Goal: Task Accomplishment & Management: Complete application form

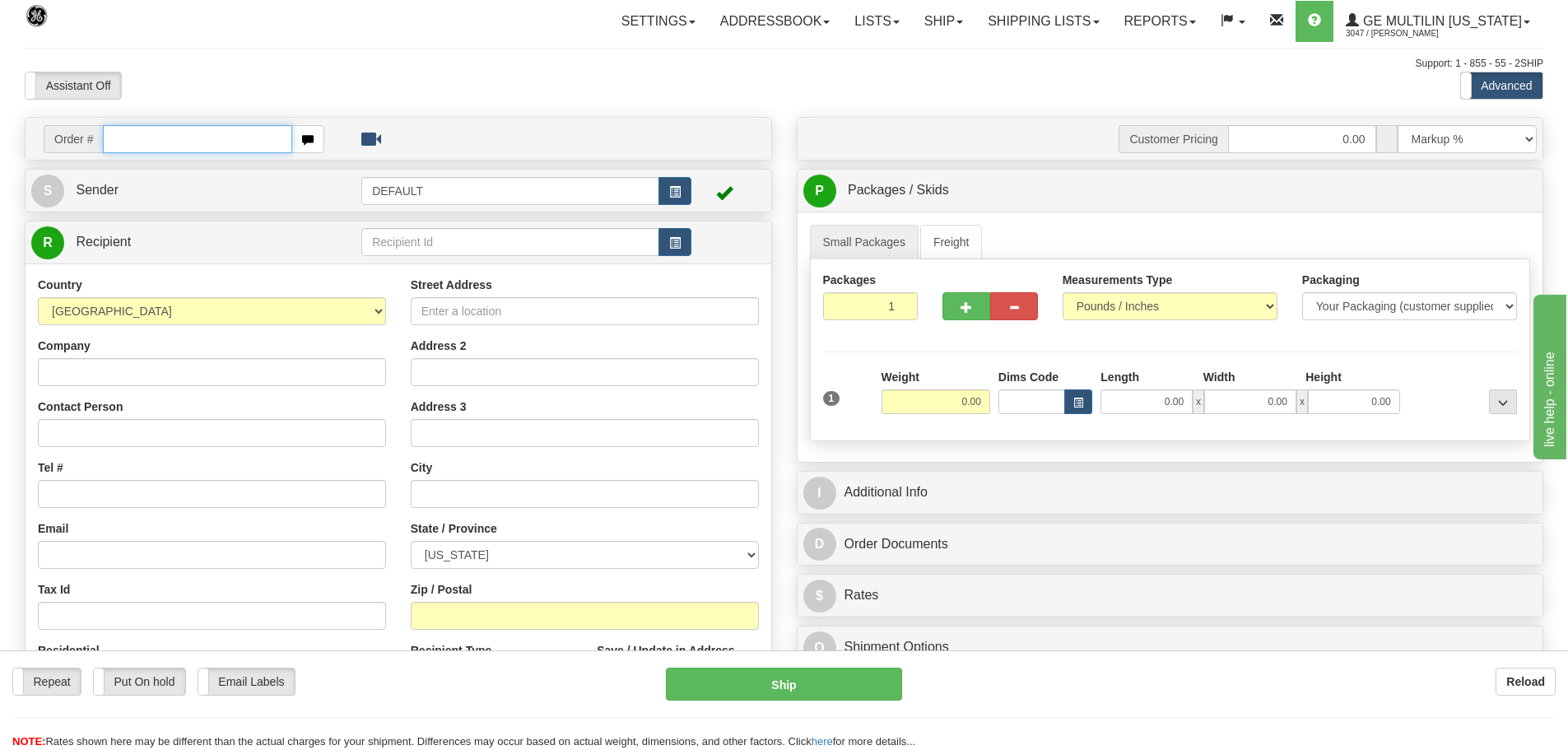
click at [180, 134] on input "text" at bounding box center [197, 139] width 189 height 28
paste input "86686677"
type input "86686677"
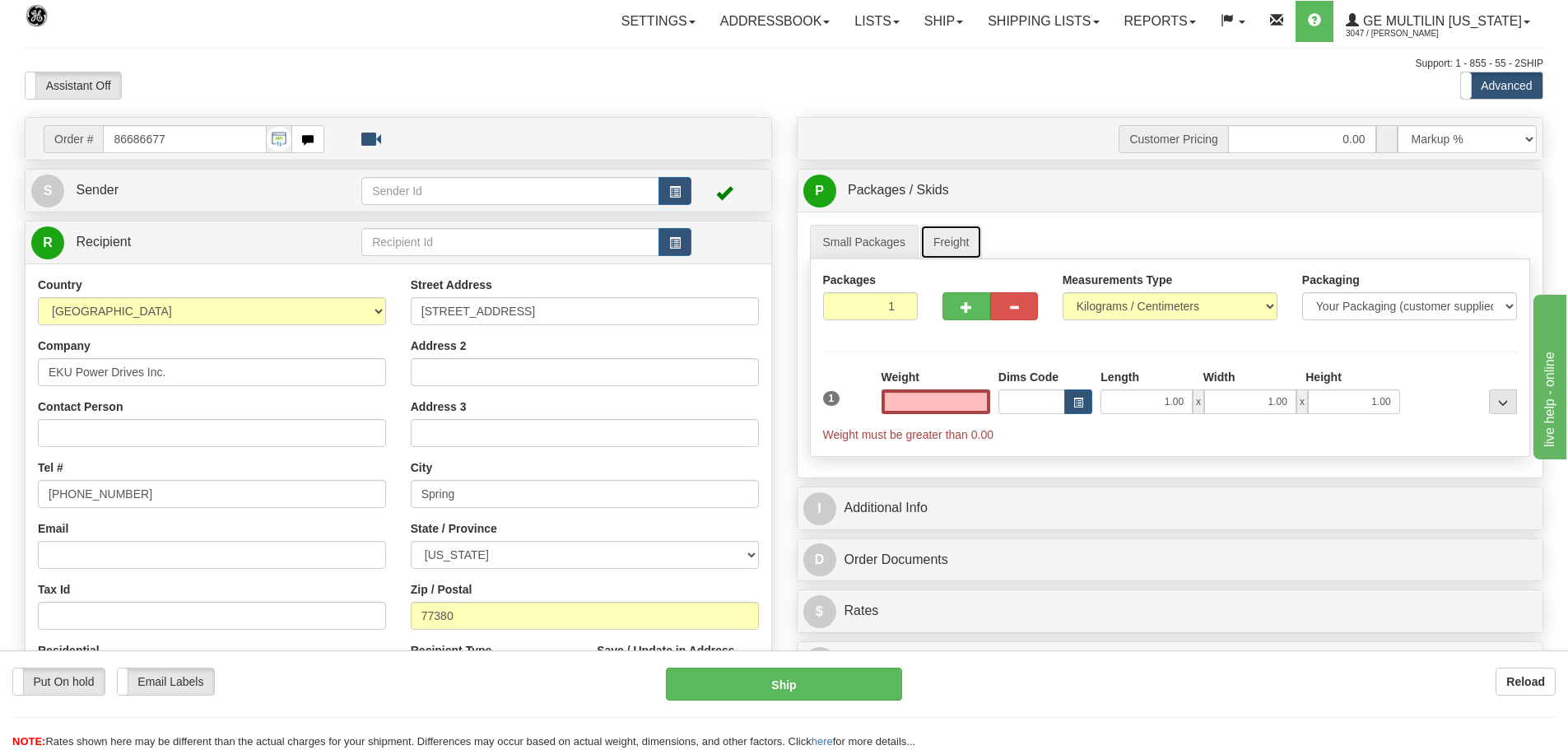
type input "0.00"
click at [948, 238] on link "Freight" at bounding box center [951, 241] width 62 height 34
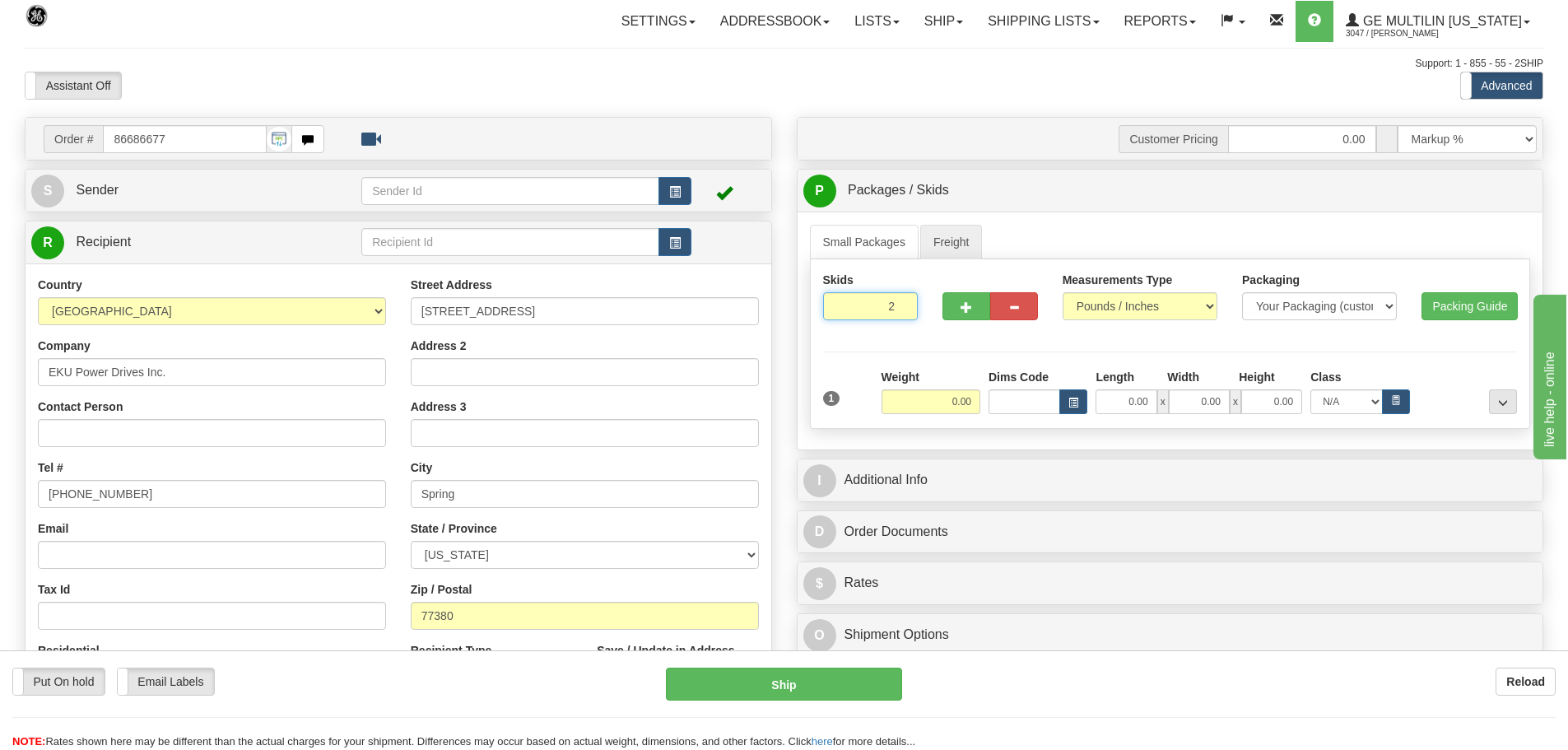
click at [896, 301] on input "2" at bounding box center [870, 307] width 95 height 28
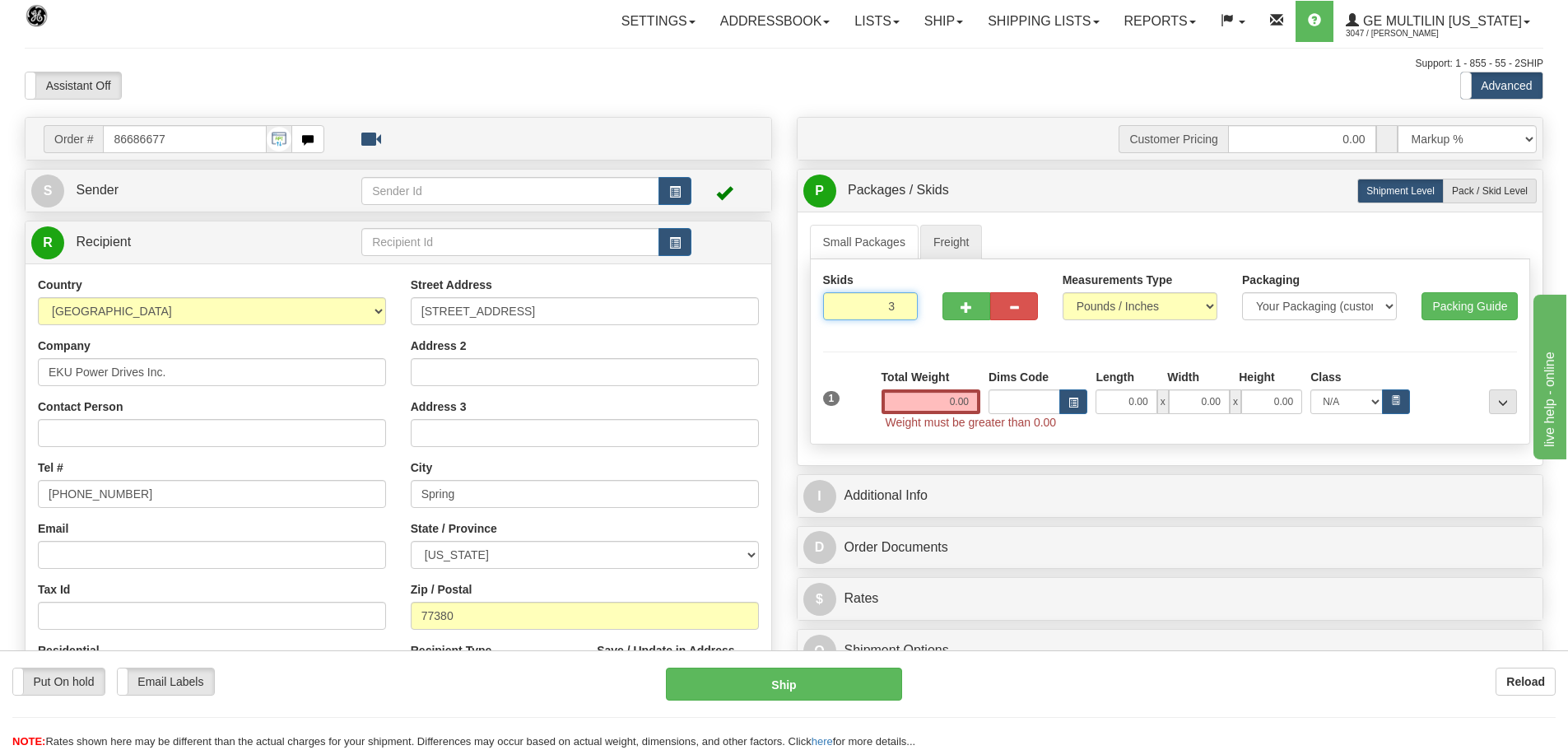
type input "3"
click at [899, 300] on input "3" at bounding box center [870, 307] width 95 height 28
click at [1478, 197] on label "Pack / Skid Level Pack.." at bounding box center [1490, 191] width 94 height 25
radio input "true"
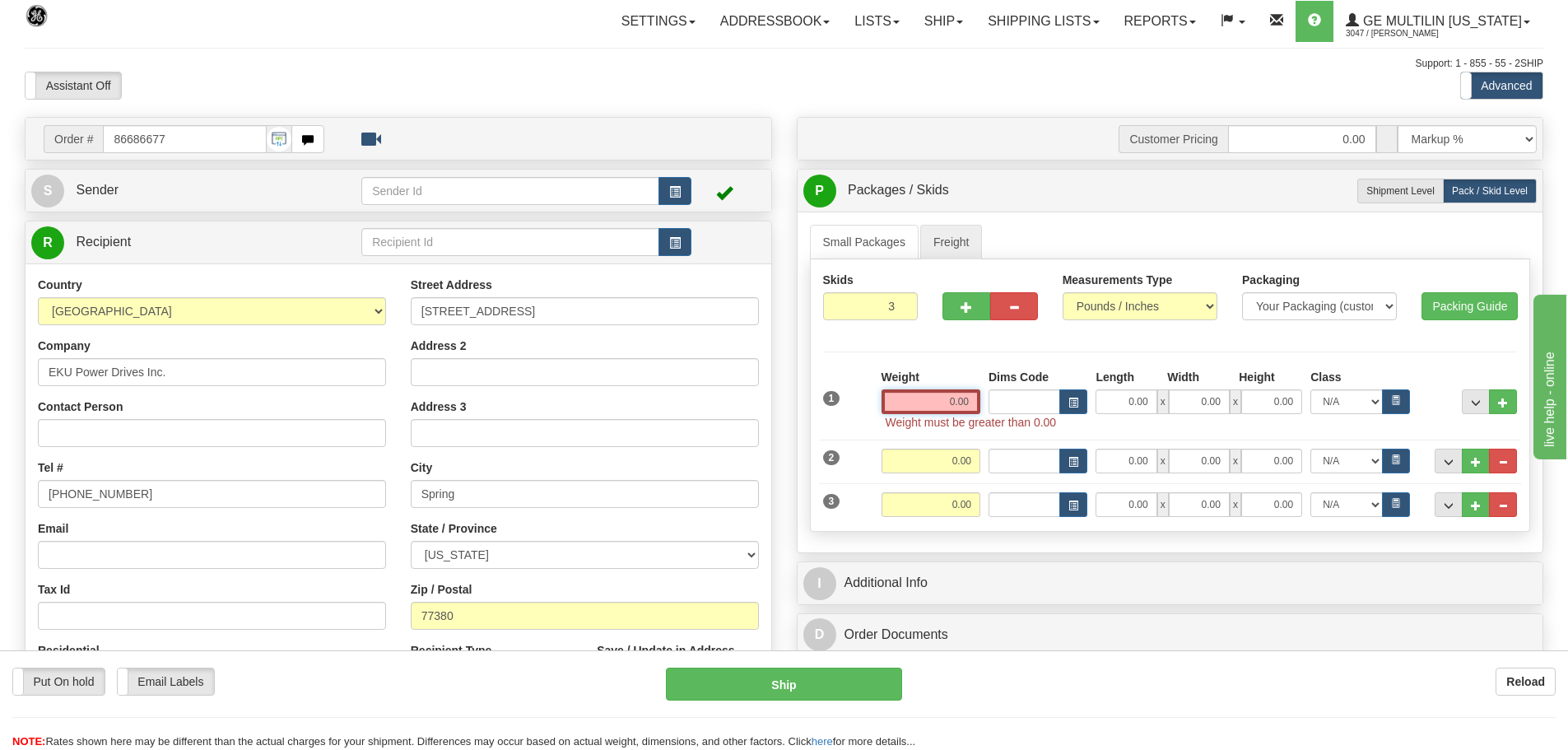
drag, startPoint x: 932, startPoint y: 411, endPoint x: 1154, endPoint y: 385, distance: 223.5
click at [1154, 385] on div "Weight 0.00 Dims Code Length Width Height 0.00" at bounding box center [1199, 391] width 644 height 46
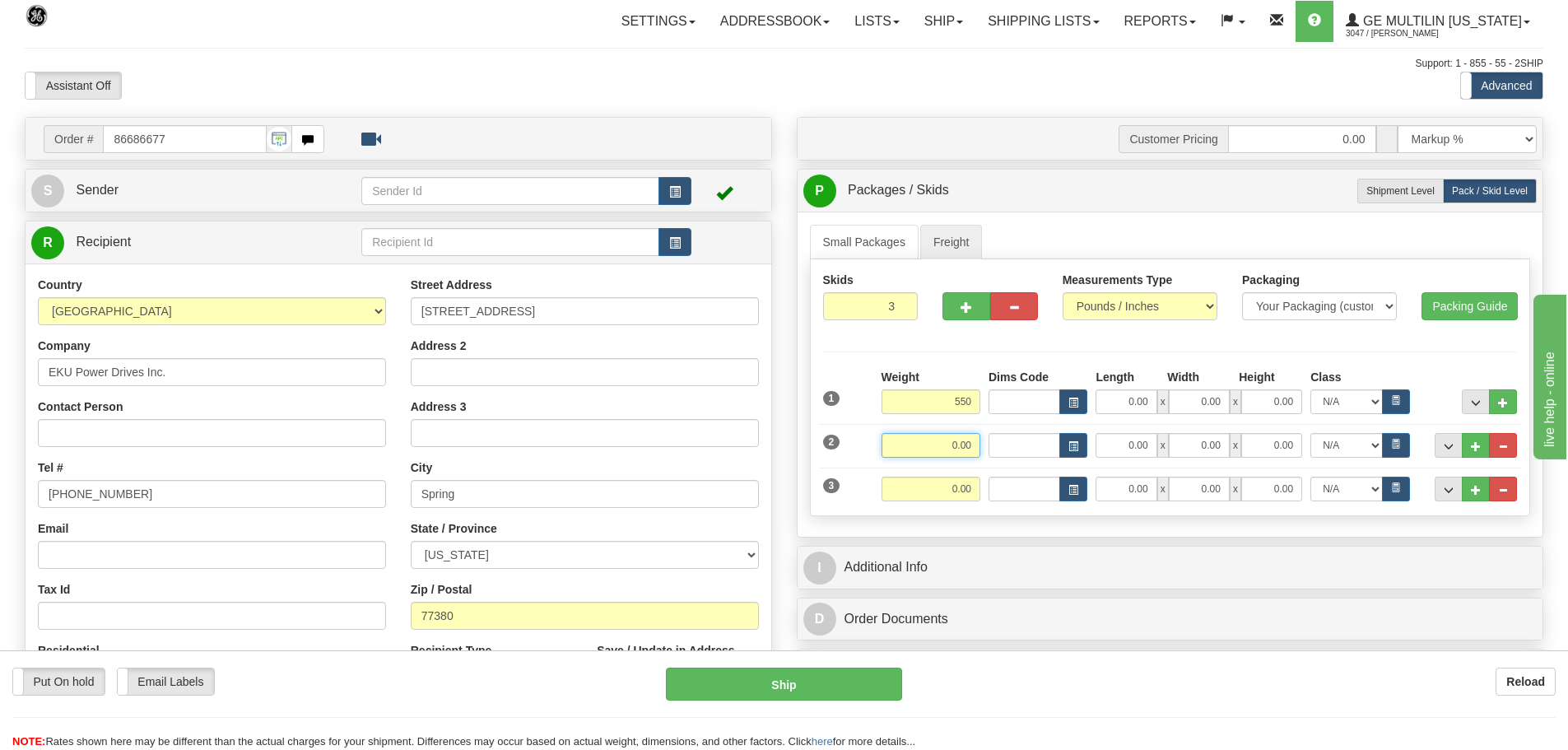
type input "550.00"
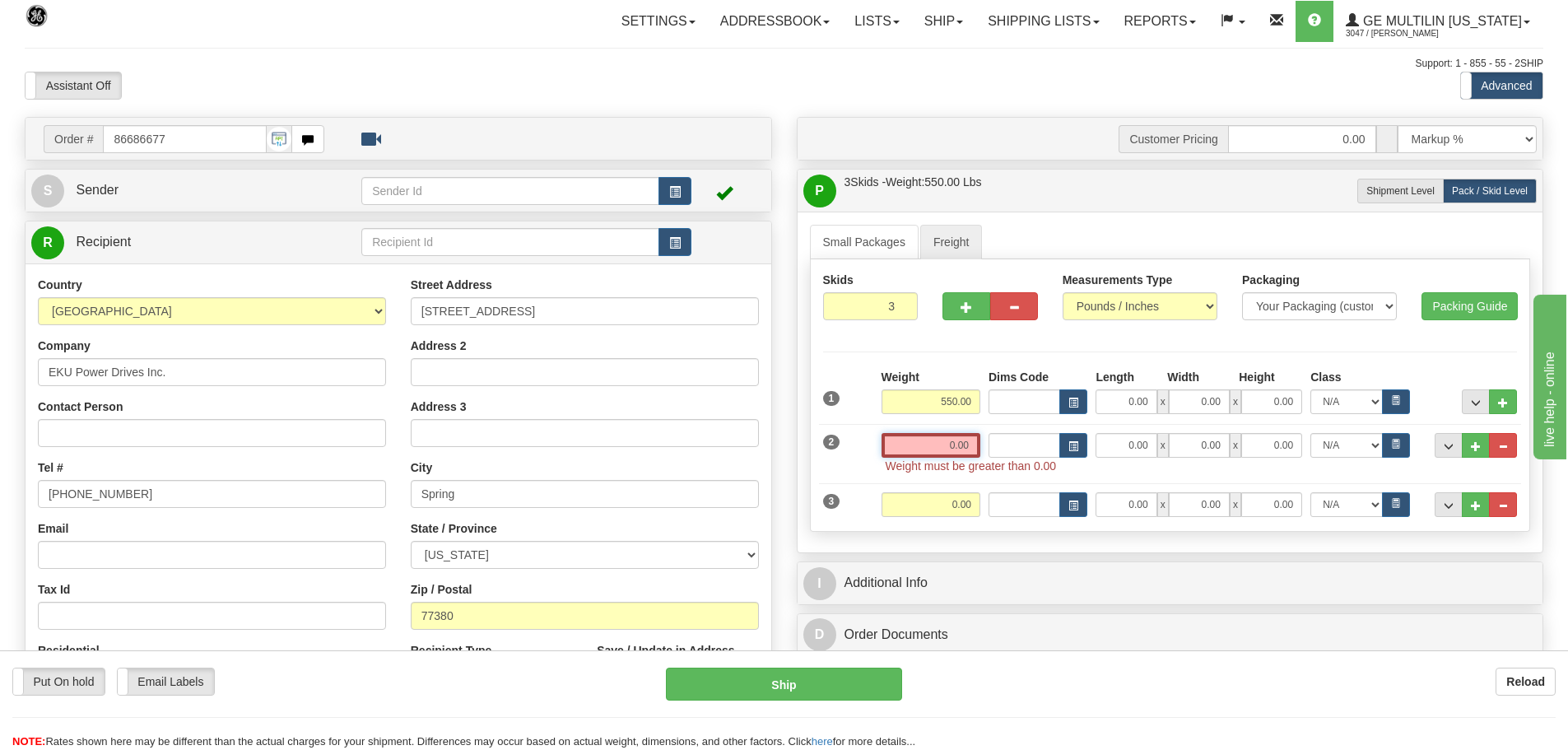
drag, startPoint x: 948, startPoint y: 442, endPoint x: 1114, endPoint y: 442, distance: 166.0
click at [1114, 442] on div "Weight 0.00 Dims Code" at bounding box center [1199, 445] width 644 height 25
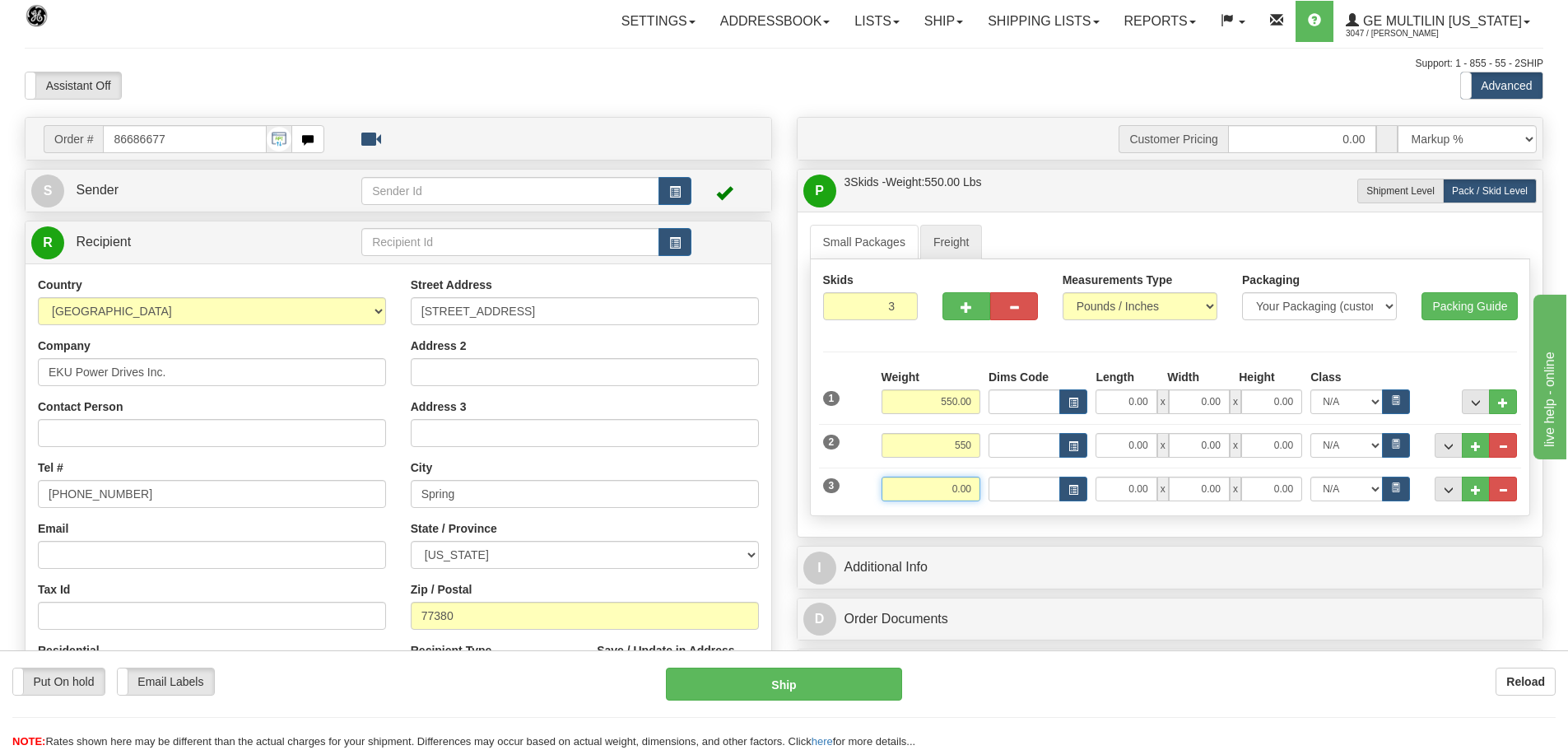
type input "550.00"
drag, startPoint x: 926, startPoint y: 487, endPoint x: 1061, endPoint y: 494, distance: 135.2
click at [1060, 494] on div "Weight 0.00 Dims Code" at bounding box center [1199, 489] width 644 height 25
type input "550.00"
drag, startPoint x: 1158, startPoint y: 398, endPoint x: 1210, endPoint y: 398, distance: 52.0
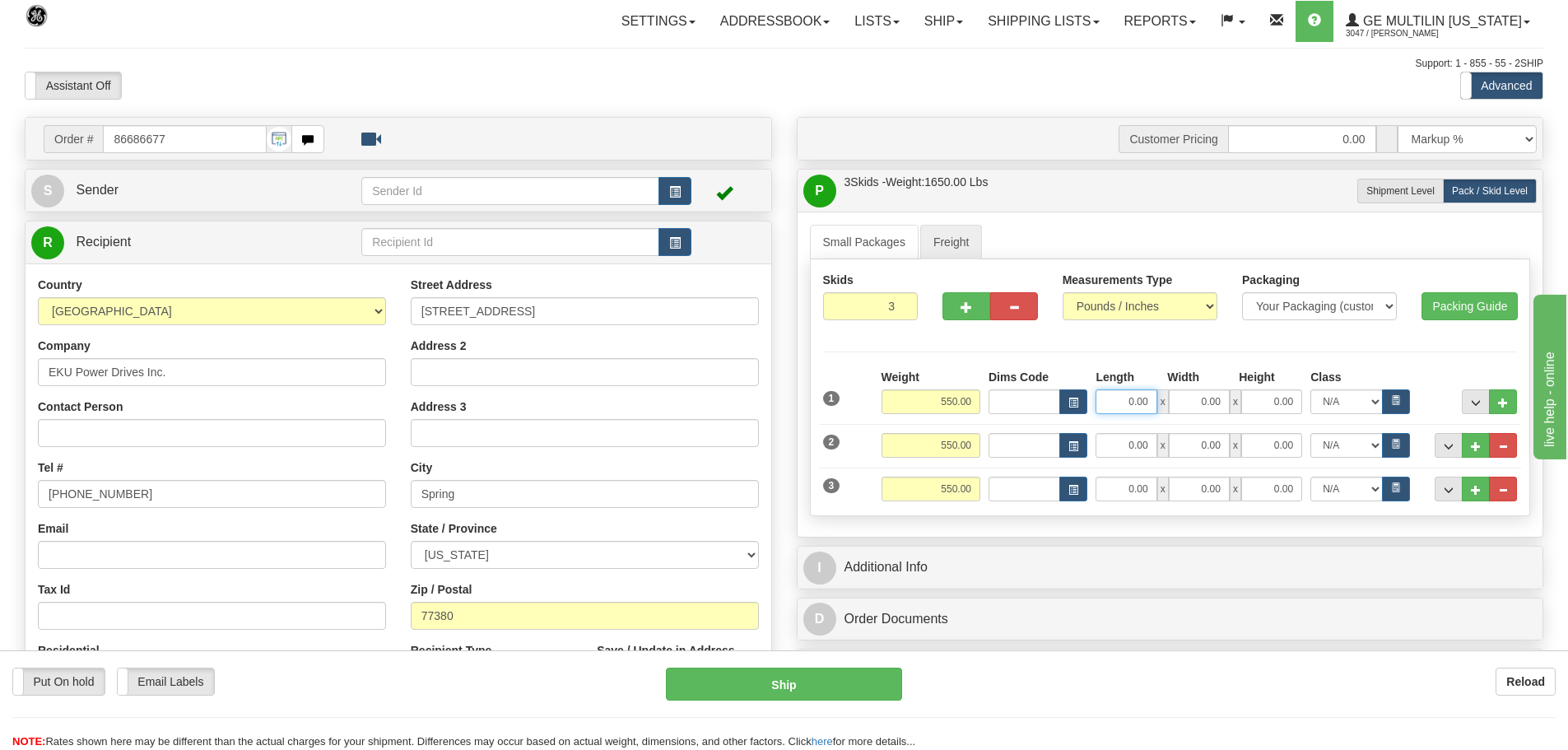
click at [1210, 398] on div "0.00 x 0.00 x 0.00" at bounding box center [1199, 402] width 207 height 25
type input "44.00"
drag, startPoint x: 1177, startPoint y: 396, endPoint x: 1246, endPoint y: 391, distance: 69.2
click at [1246, 391] on div "44.00 x 0.00 x 0.00" at bounding box center [1199, 402] width 207 height 25
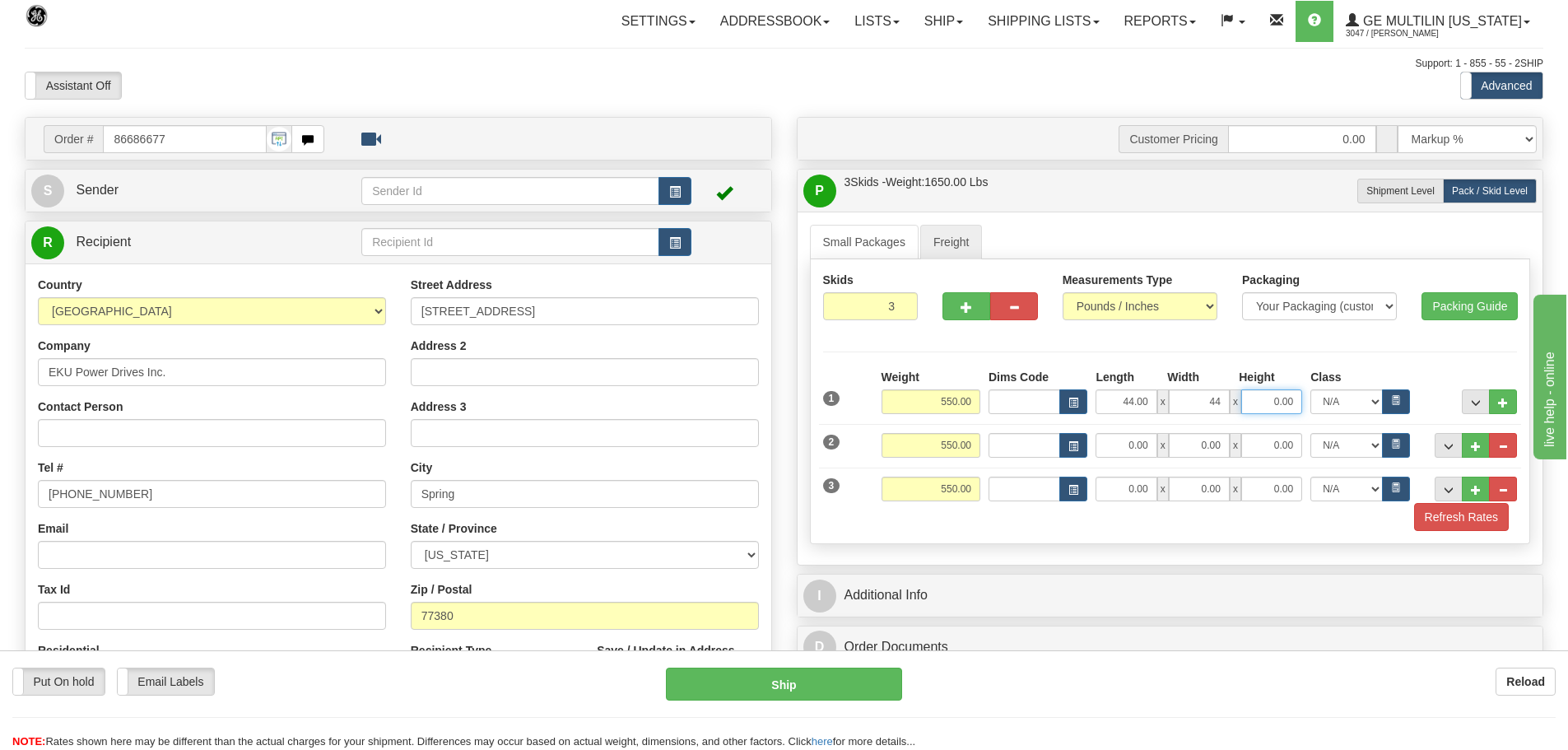
type input "44.00"
drag, startPoint x: 1253, startPoint y: 398, endPoint x: 1321, endPoint y: 392, distance: 68.3
click at [1321, 392] on div "44.00 x 44.00 x 4 N/A 50.0 55.0 60.0 65.0 70.0 85.0 92.5 100.0 125.0 175.0 250.…" at bounding box center [1251, 402] width 321 height 25
type input "40.00"
drag, startPoint x: 1114, startPoint y: 439, endPoint x: 1214, endPoint y: 449, distance: 100.5
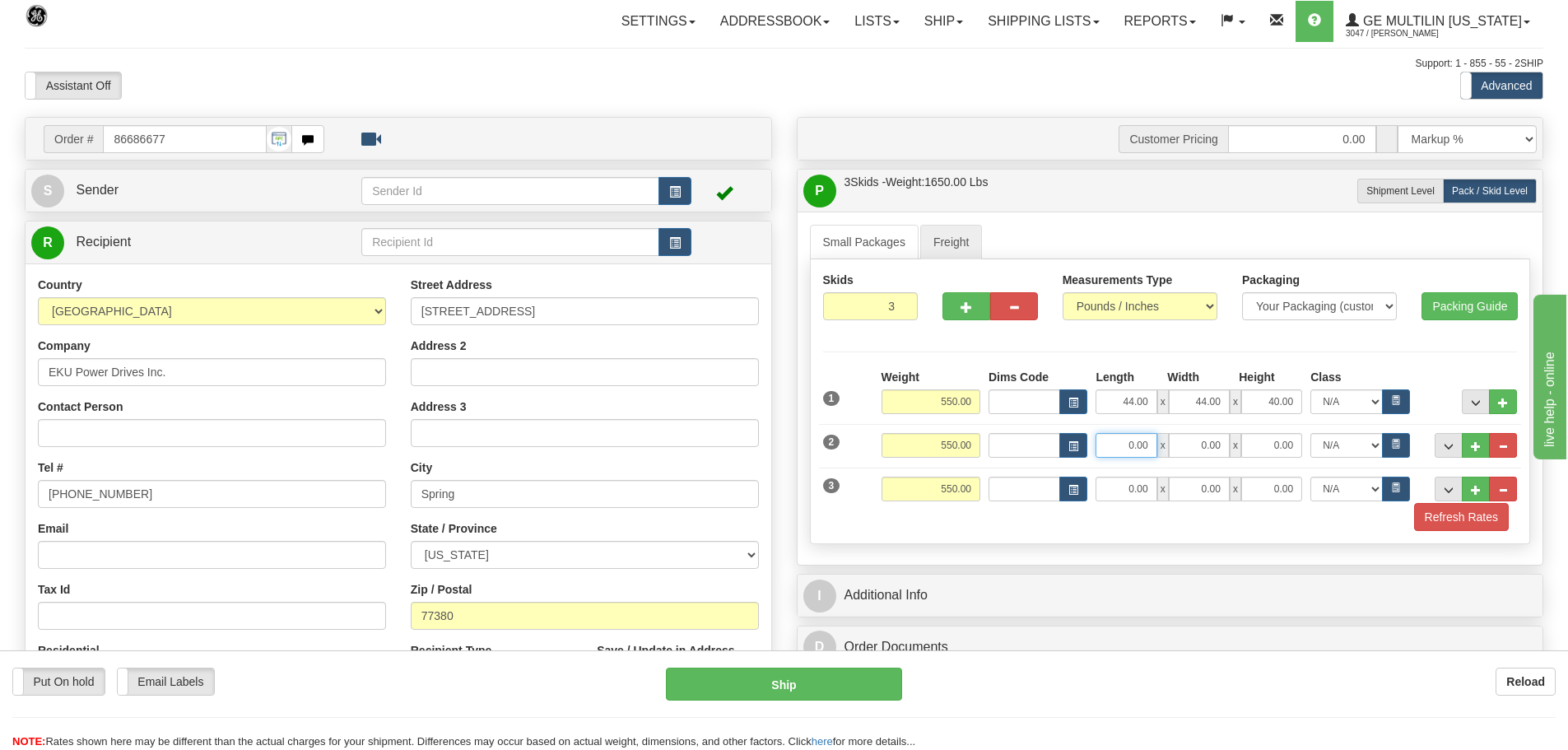
click at [1225, 442] on div "0.00 x 0.00 x 0.00" at bounding box center [1199, 445] width 207 height 25
type input "44.00"
drag, startPoint x: 1195, startPoint y: 448, endPoint x: 1290, endPoint y: 448, distance: 95.0
click at [1290, 448] on div "44.00 x 4 x 0.00" at bounding box center [1199, 445] width 207 height 25
type input "44.00"
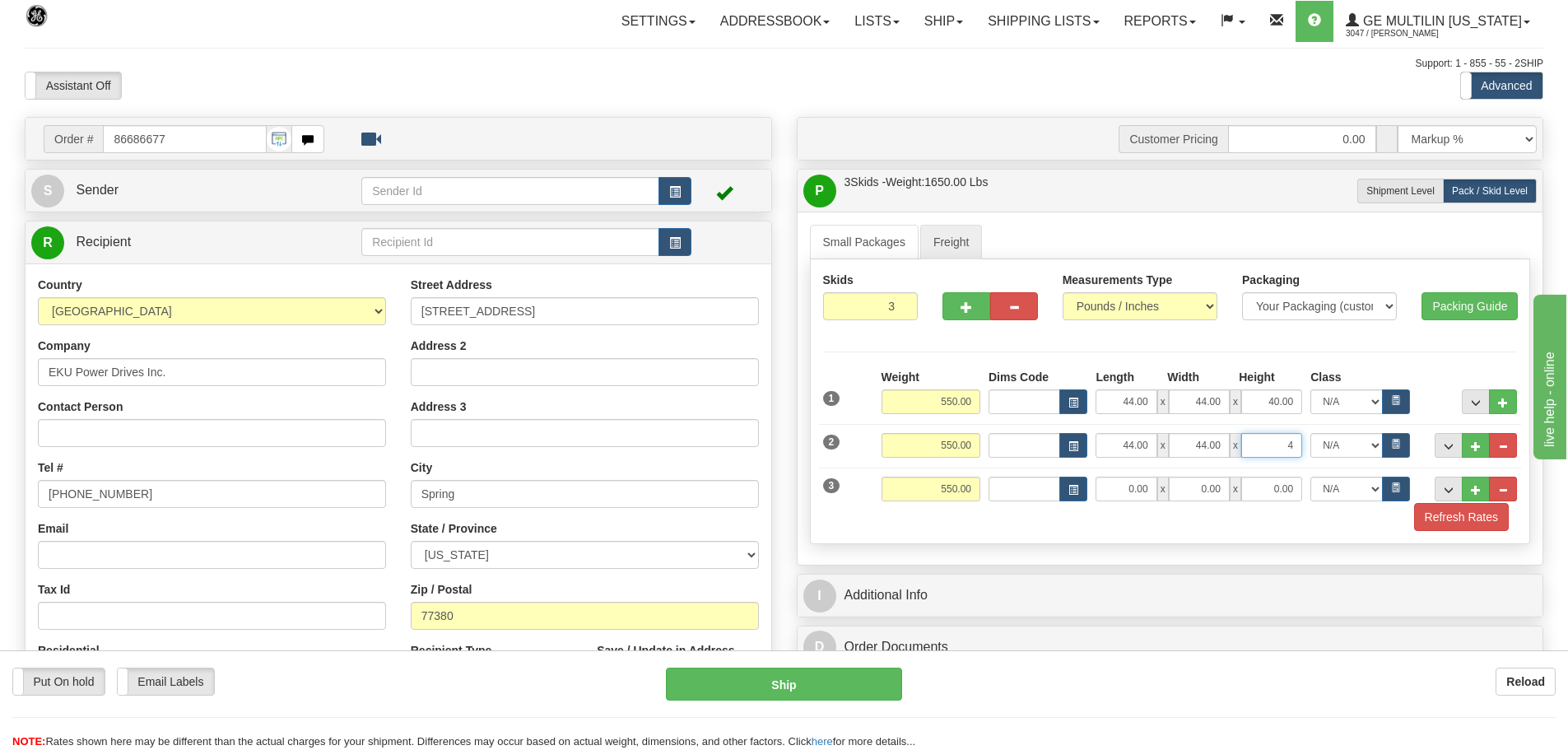
drag, startPoint x: 1261, startPoint y: 448, endPoint x: 1338, endPoint y: 448, distance: 77.0
click at [1338, 448] on div "44.00 x 44.00 x 4 N/A 50.0 55.0 60.0 65.0 70.0 85.0 92.5 100.0 125.0 175.0 250.…" at bounding box center [1251, 445] width 321 height 25
type input "40.00"
drag, startPoint x: 1119, startPoint y: 484, endPoint x: 1211, endPoint y: 484, distance: 92.0
click at [1211, 484] on div "0.00 x 0.00 x 0.00" at bounding box center [1199, 489] width 207 height 25
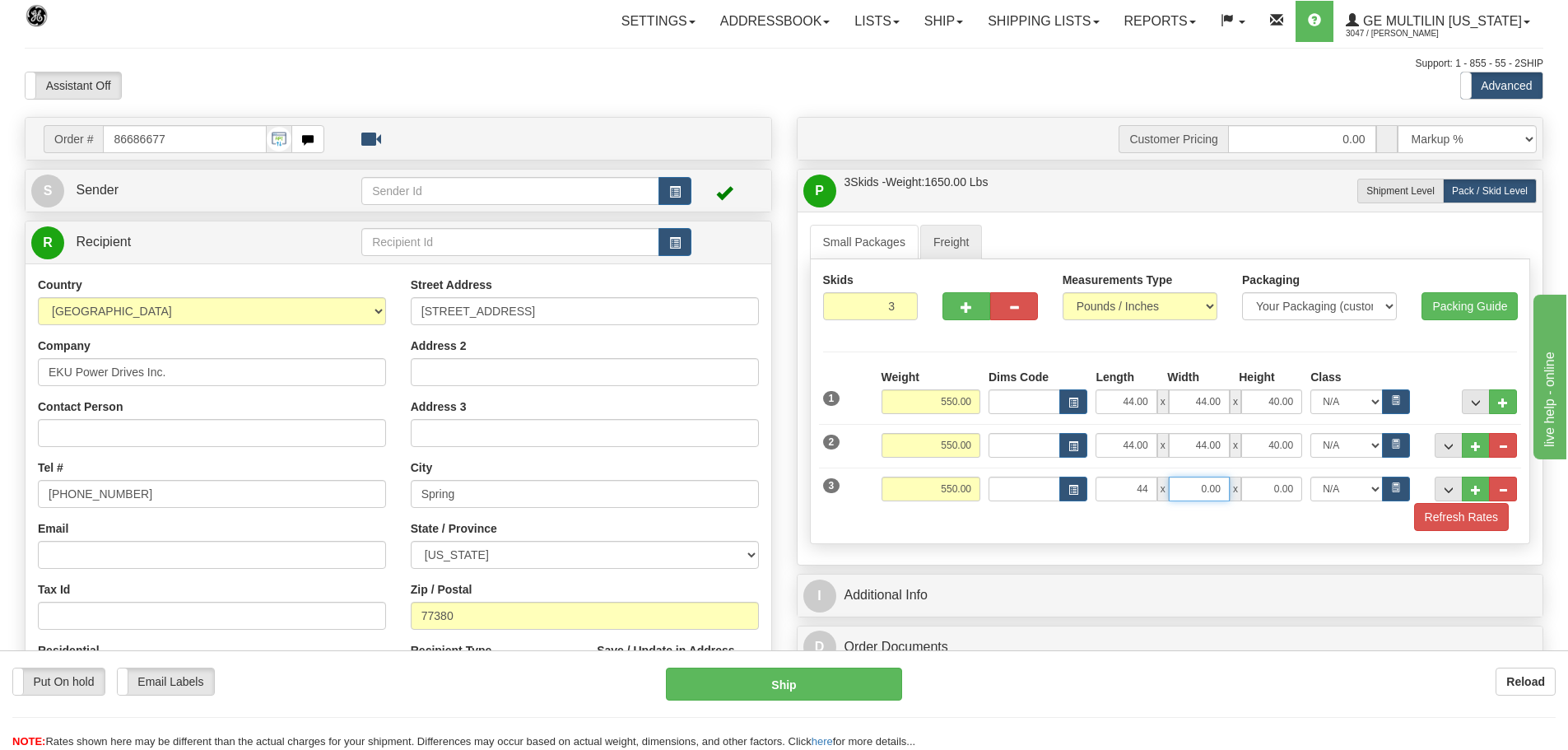
type input "44.00"
drag, startPoint x: 1196, startPoint y: 498, endPoint x: 1275, endPoint y: 491, distance: 79.3
click at [1275, 491] on div "44.00 x 4 x 0.00" at bounding box center [1199, 489] width 207 height 25
type input "44.00"
drag, startPoint x: 1268, startPoint y: 487, endPoint x: 1373, endPoint y: 486, distance: 105.0
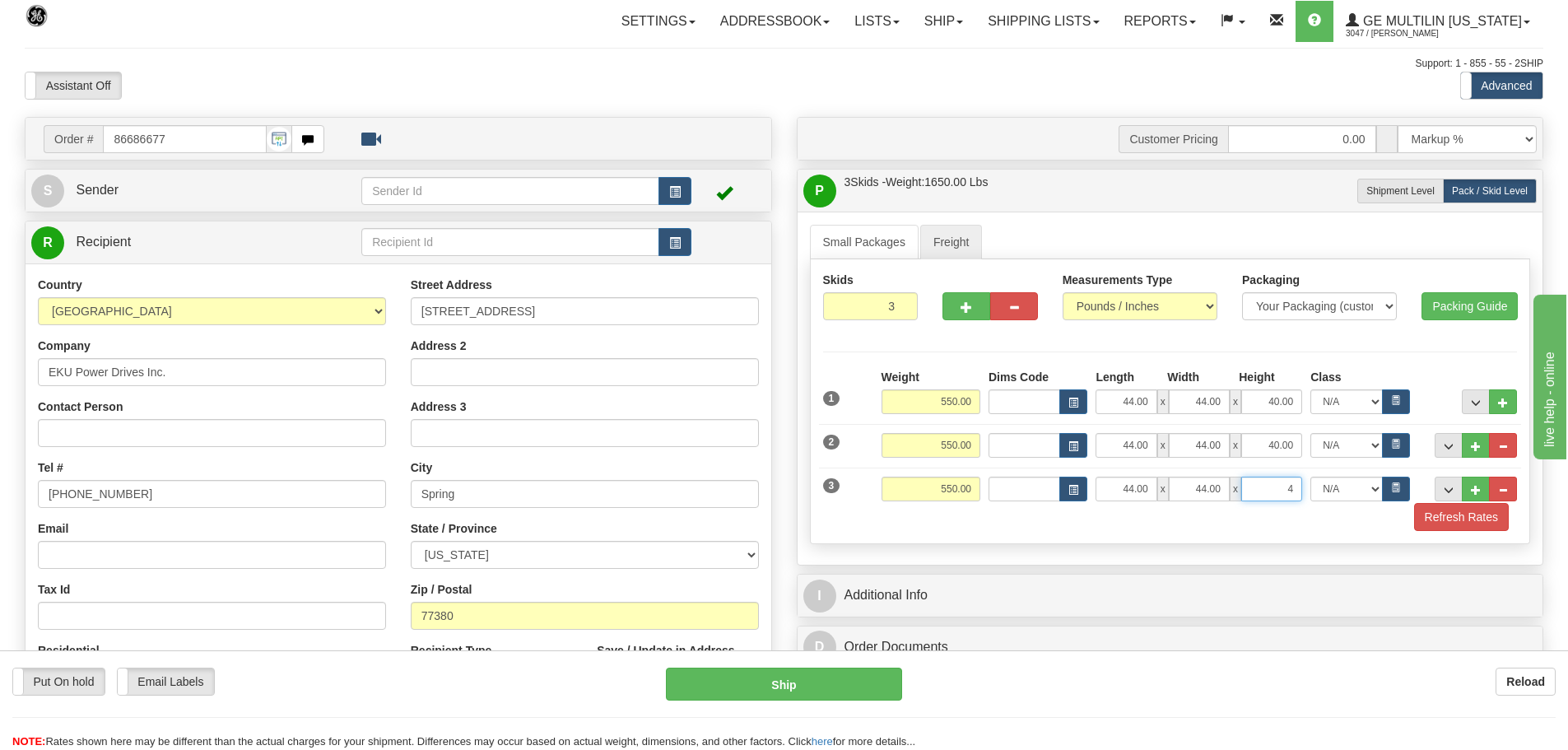
click at [1372, 487] on div "44.00 x 44.00 x 4 N/A 50.0 55.0 60.0 65.0 70.0 85.0 92.5 100.0 125.0 175.0 250.…" at bounding box center [1251, 489] width 321 height 25
type input "40.00"
click at [1437, 515] on button "Refresh Rates" at bounding box center [1462, 517] width 95 height 28
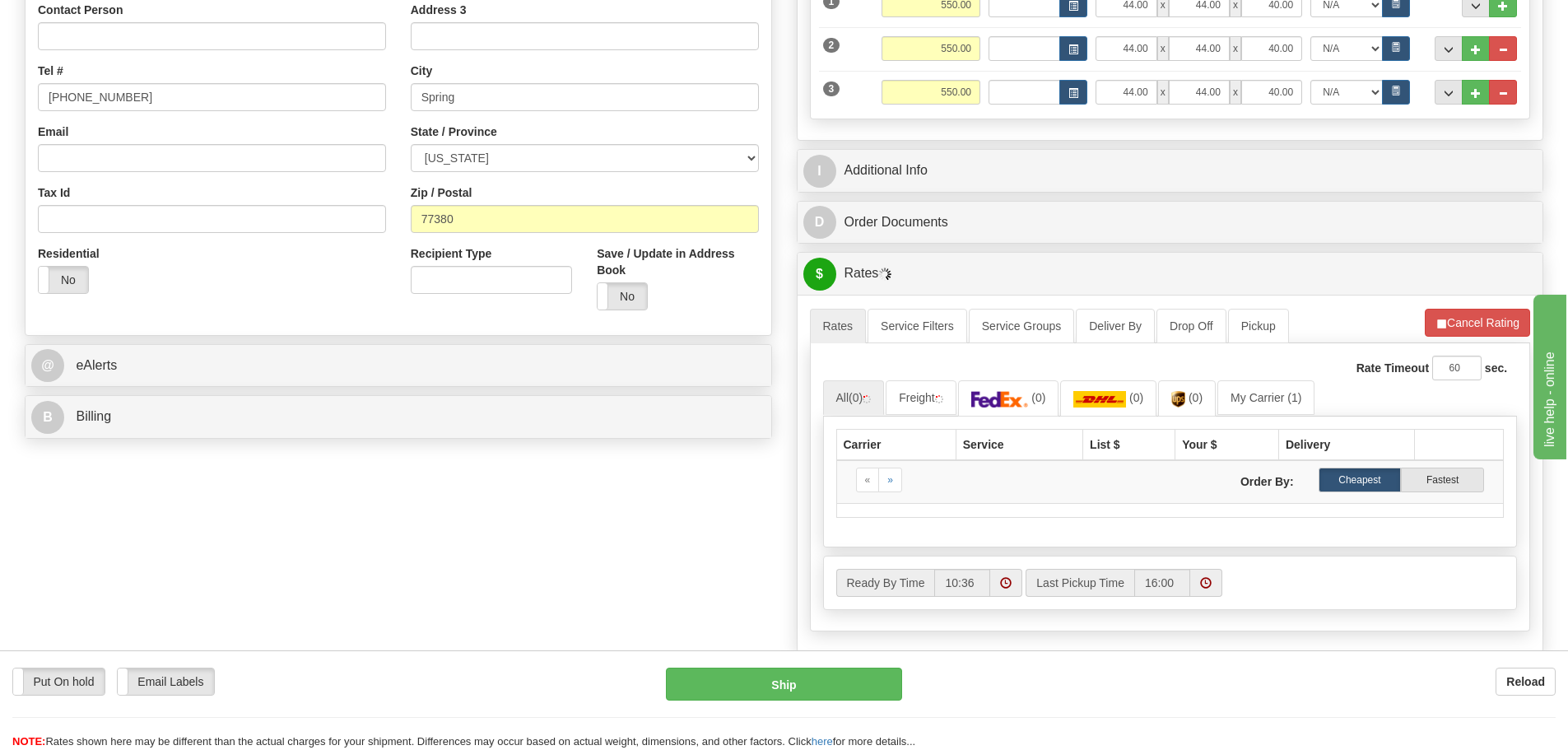
scroll to position [494, 0]
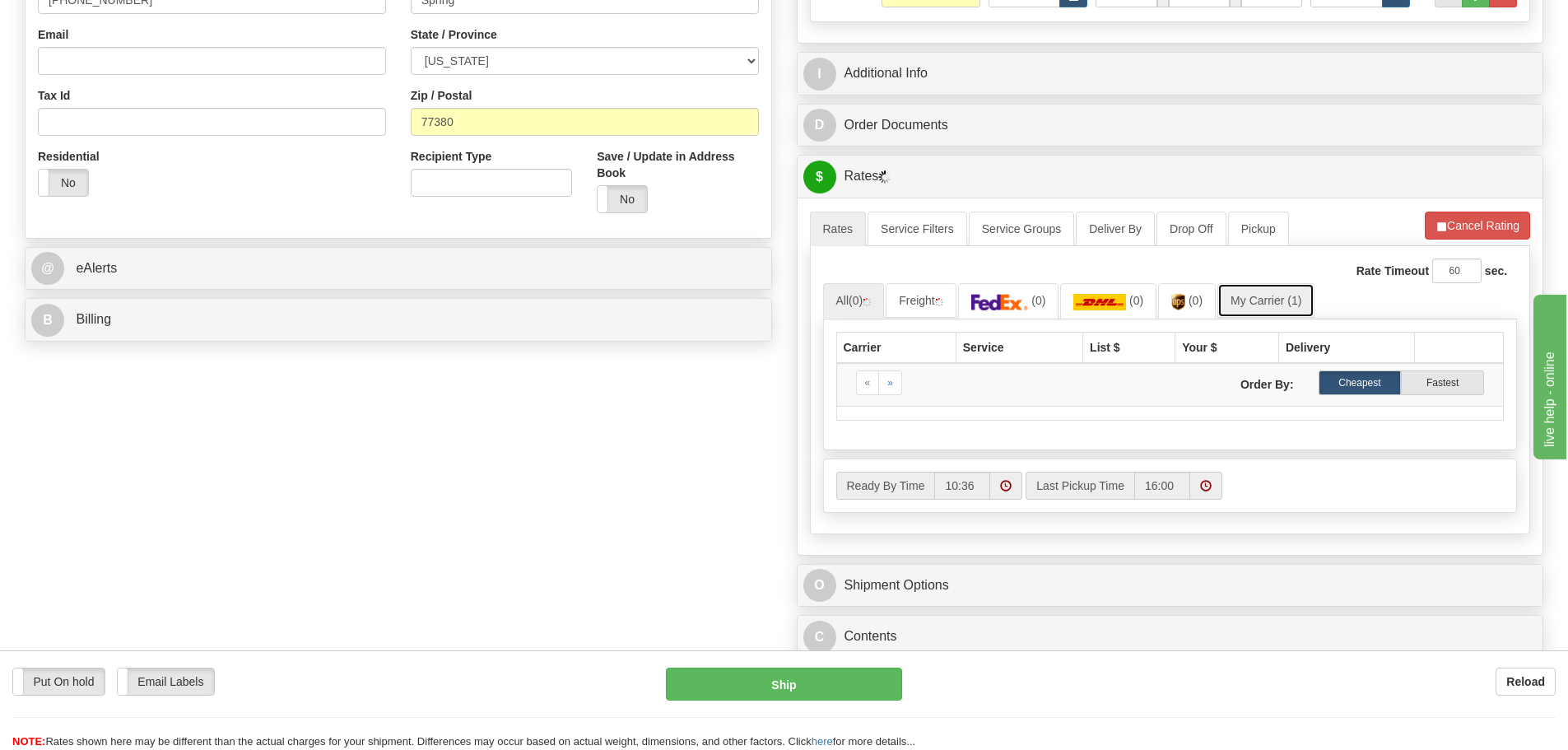
click at [1296, 309] on link "My Carrier (1)" at bounding box center [1266, 300] width 97 height 34
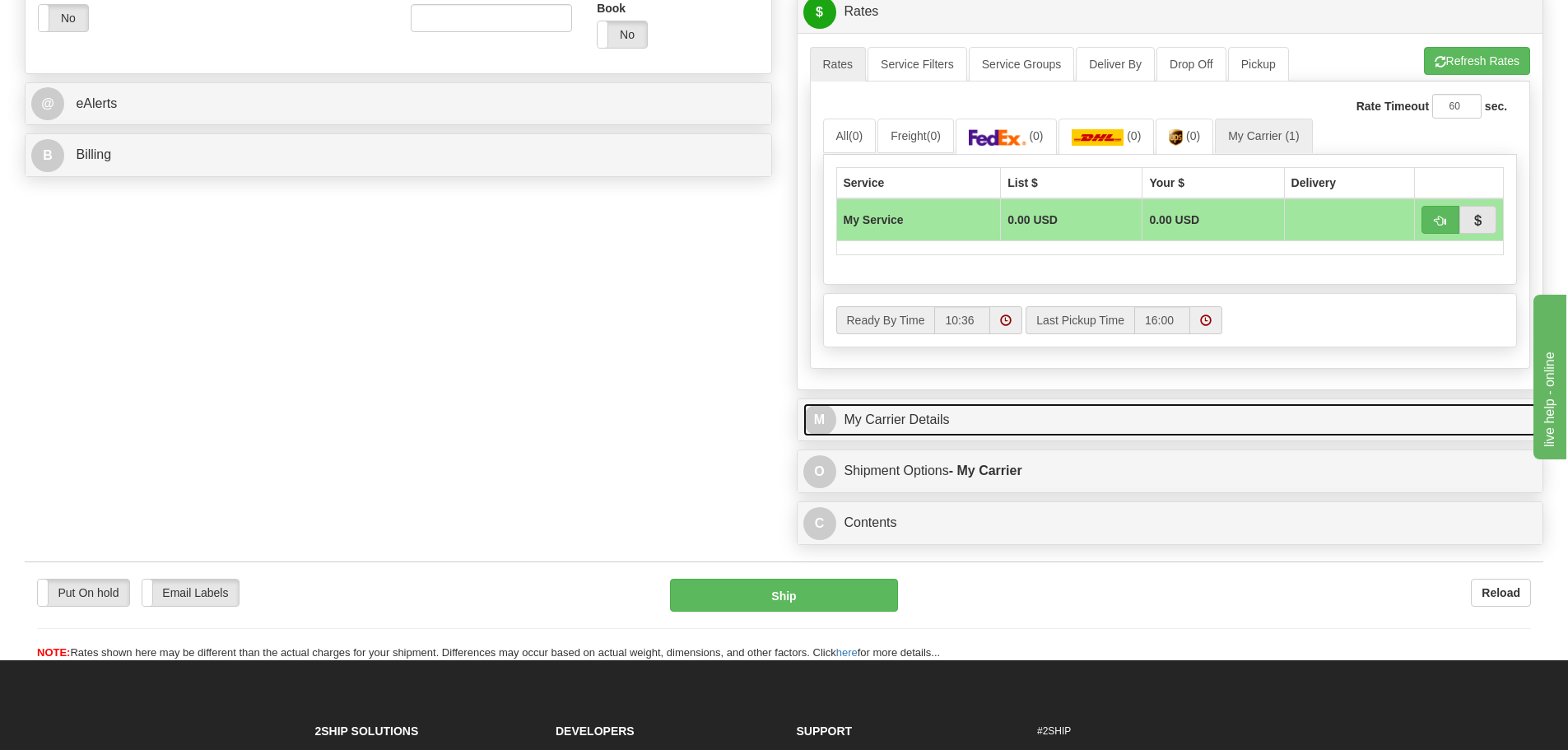
click at [1031, 417] on link "M My Carrier Details" at bounding box center [1170, 420] width 734 height 34
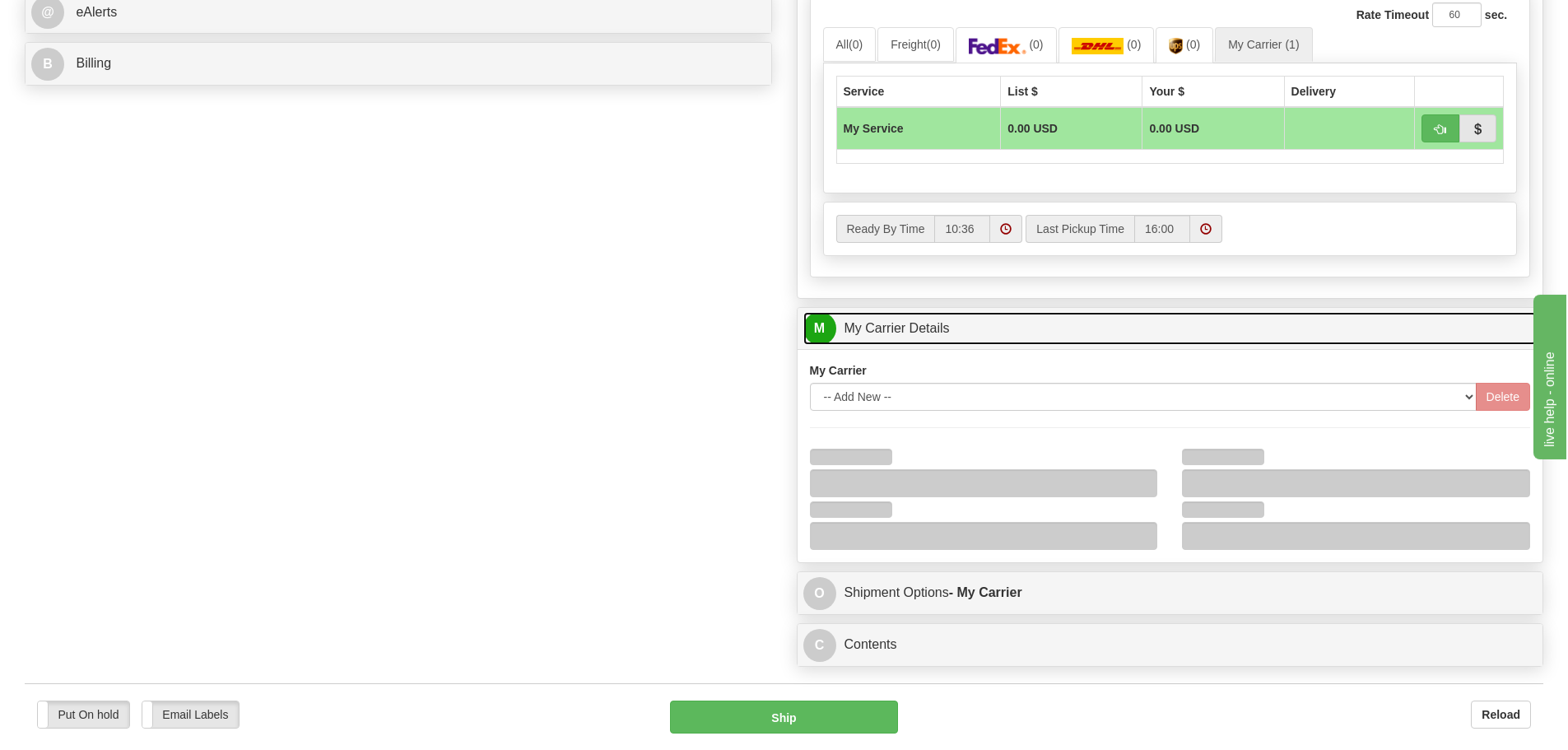
scroll to position [906, 0]
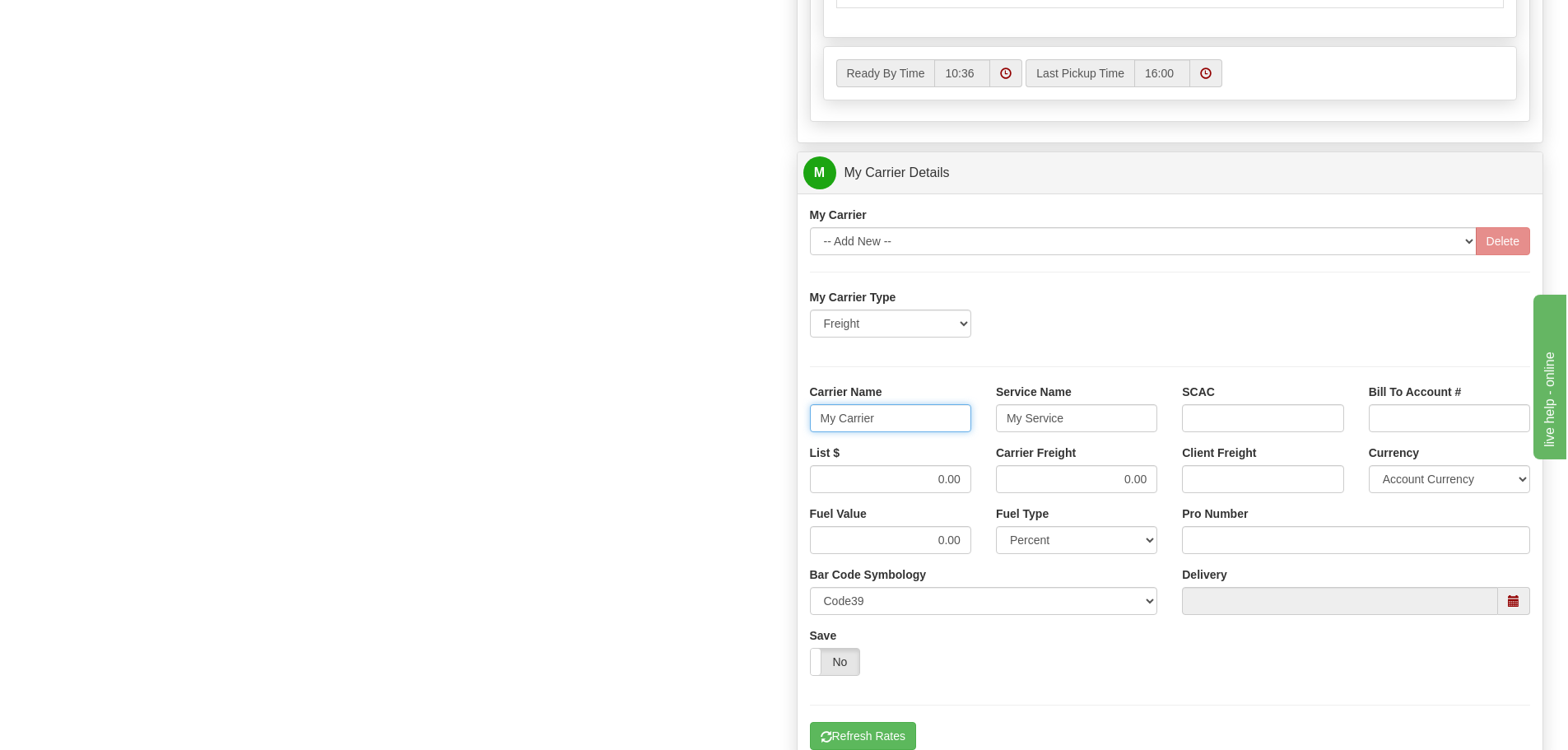
drag, startPoint x: 898, startPoint y: 407, endPoint x: 409, endPoint y: 470, distance: 493.0
click at [409, 470] on div "Order # 86686677 S Sender" at bounding box center [784, 43] width 1543 height 1663
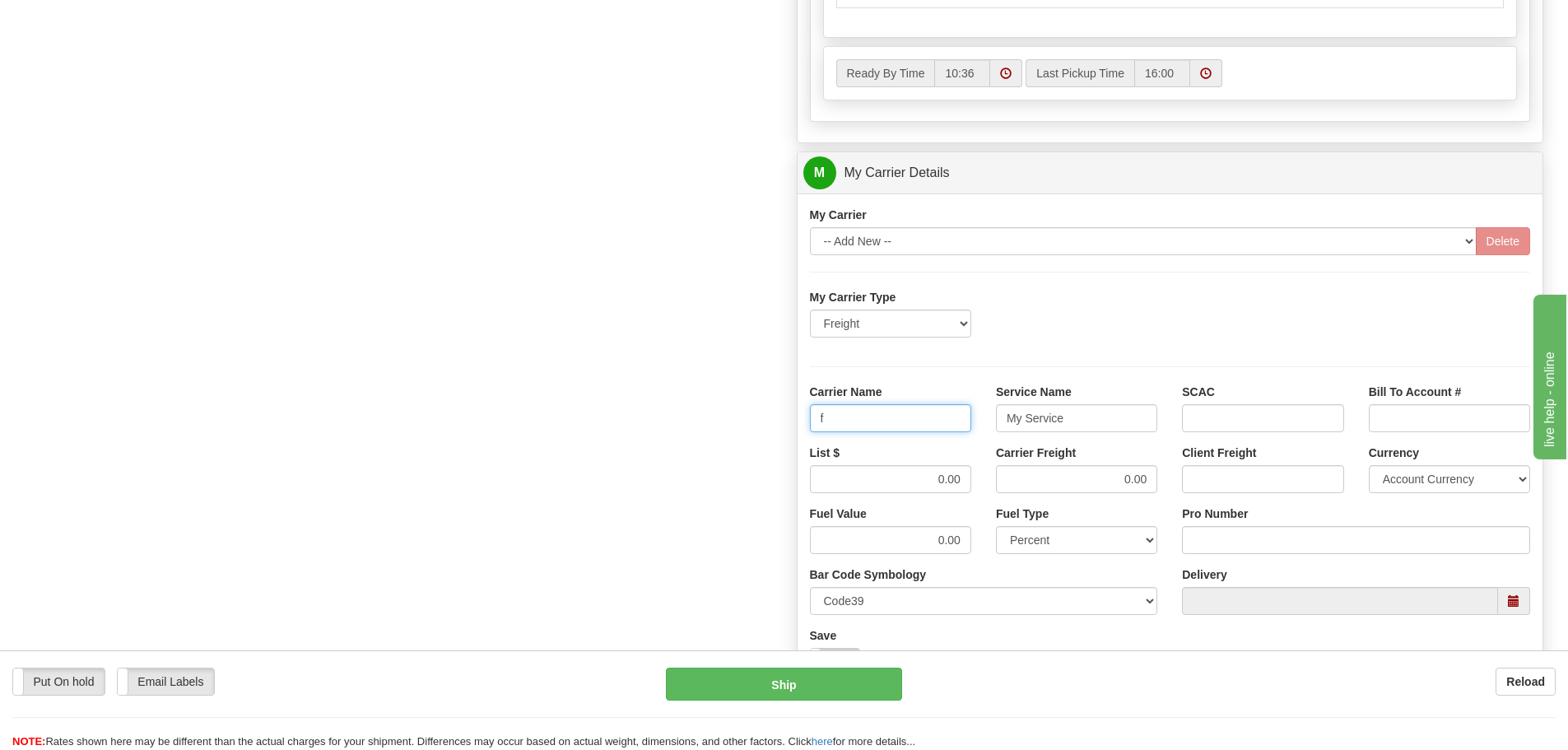
type input "Fedex Freight Priority"
drag, startPoint x: 1084, startPoint y: 418, endPoint x: 758, endPoint y: 418, distance: 326.0
click at [758, 418] on div "Order # 86686677 S Sender" at bounding box center [784, 43] width 1543 height 1663
type input "LTL"
drag, startPoint x: 939, startPoint y: 486, endPoint x: 1086, endPoint y: 486, distance: 147.0
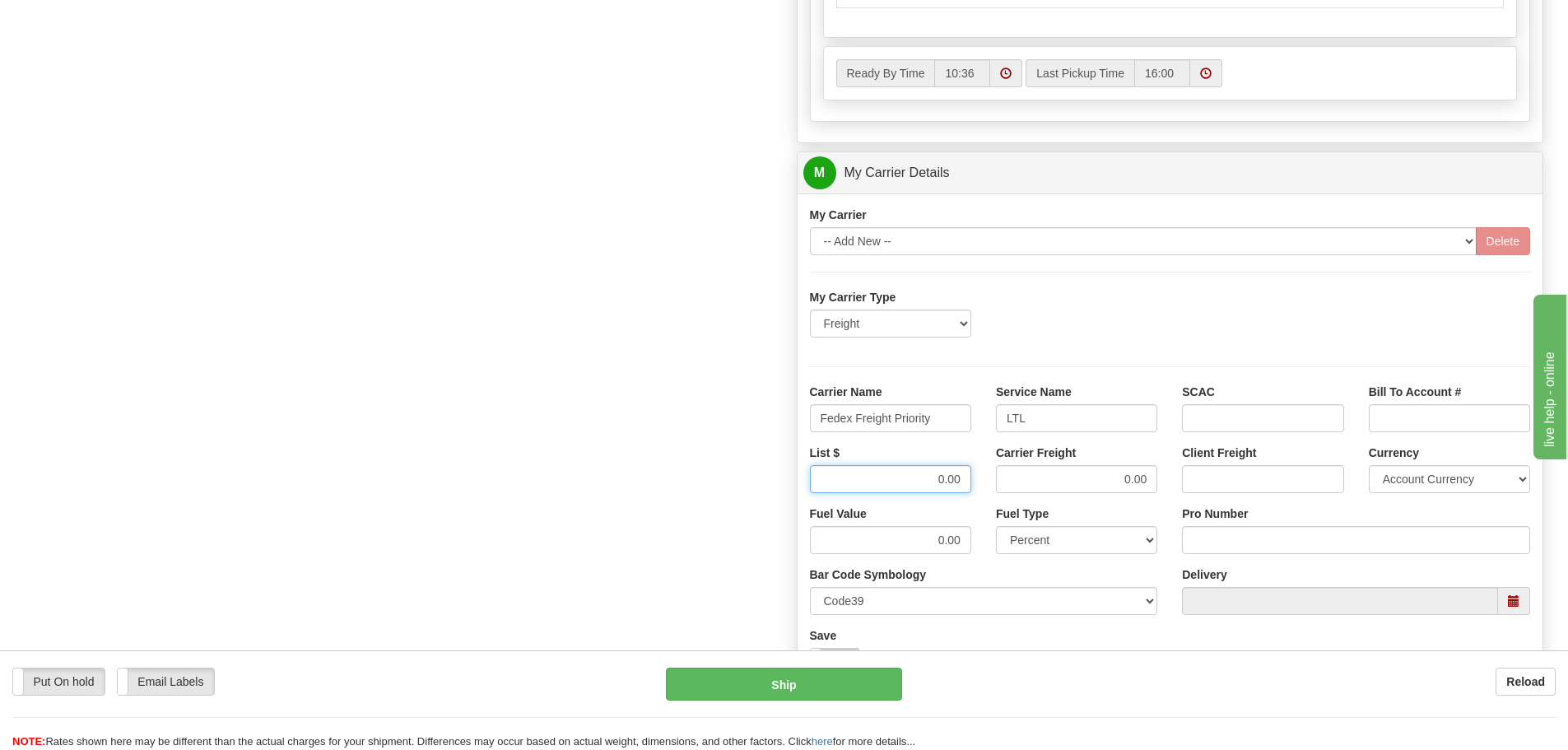
click at [1086, 486] on div "List $ 0.00 Carrier Freight 0.00 Client Freight Currency Account Currency ARN A…" at bounding box center [1170, 474] width 745 height 61
type input "1385.07"
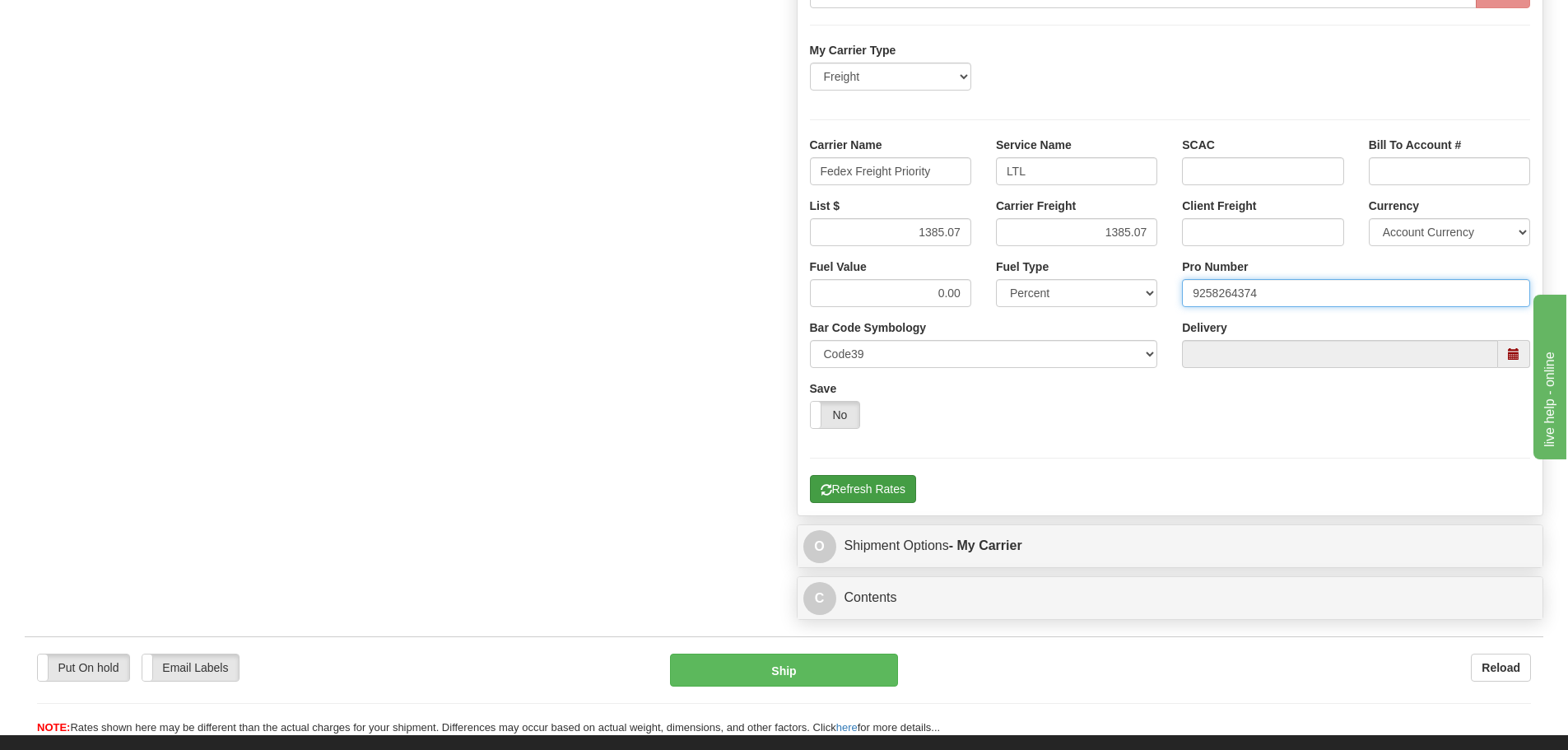
type input "9258264374"
click at [851, 498] on button "Refresh Rates" at bounding box center [863, 489] width 106 height 28
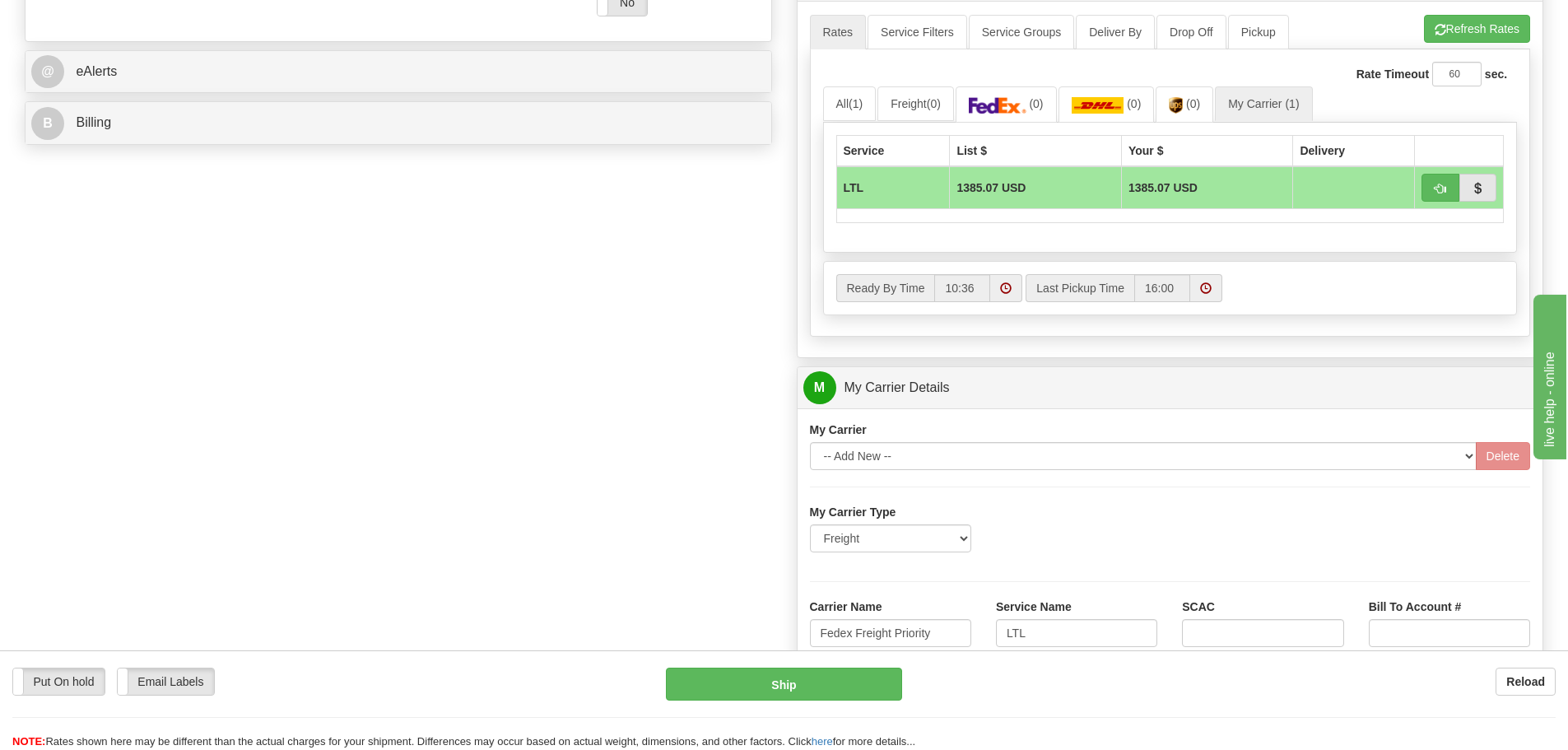
scroll to position [659, 0]
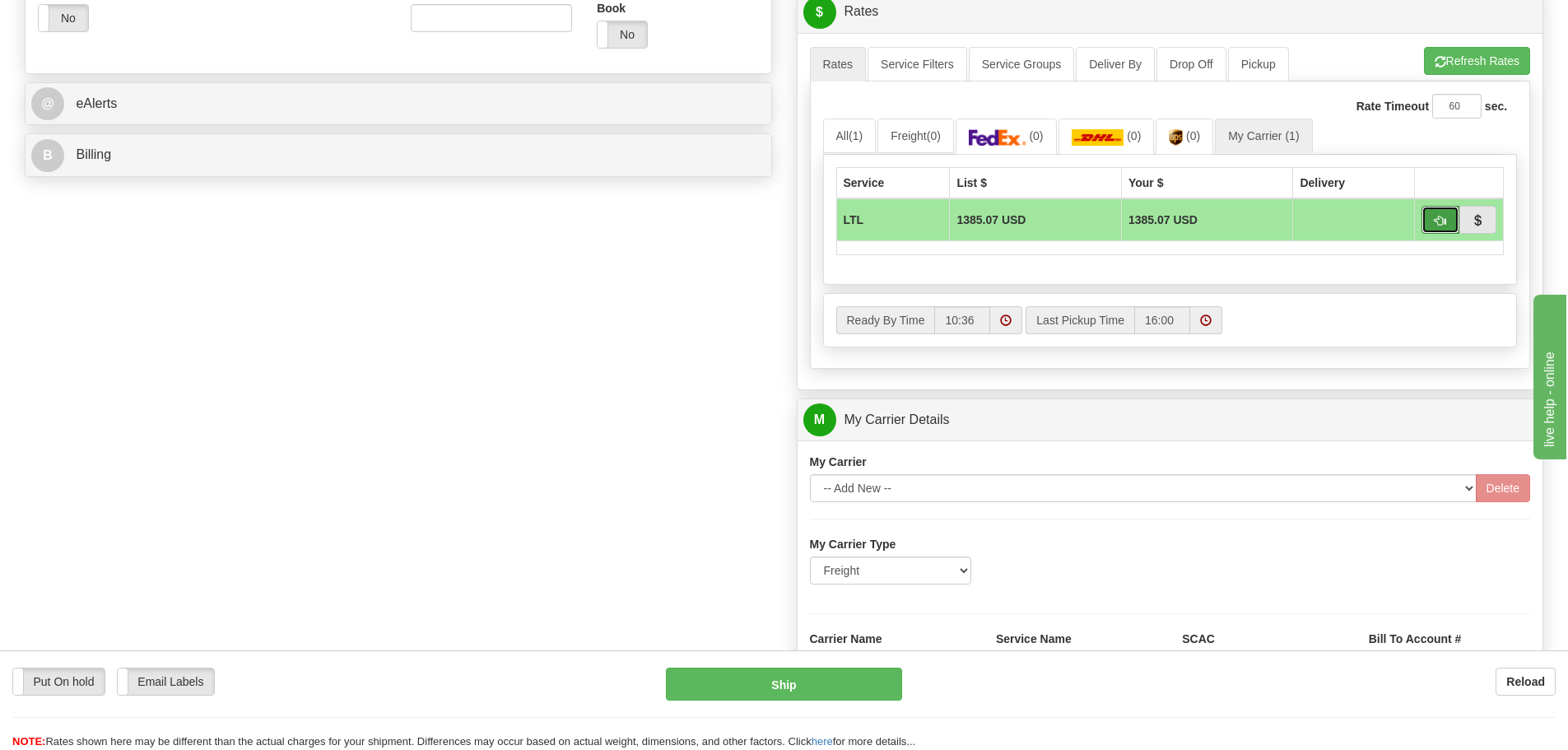
click at [1451, 213] on button "button" at bounding box center [1440, 220] width 38 height 28
type input "00"
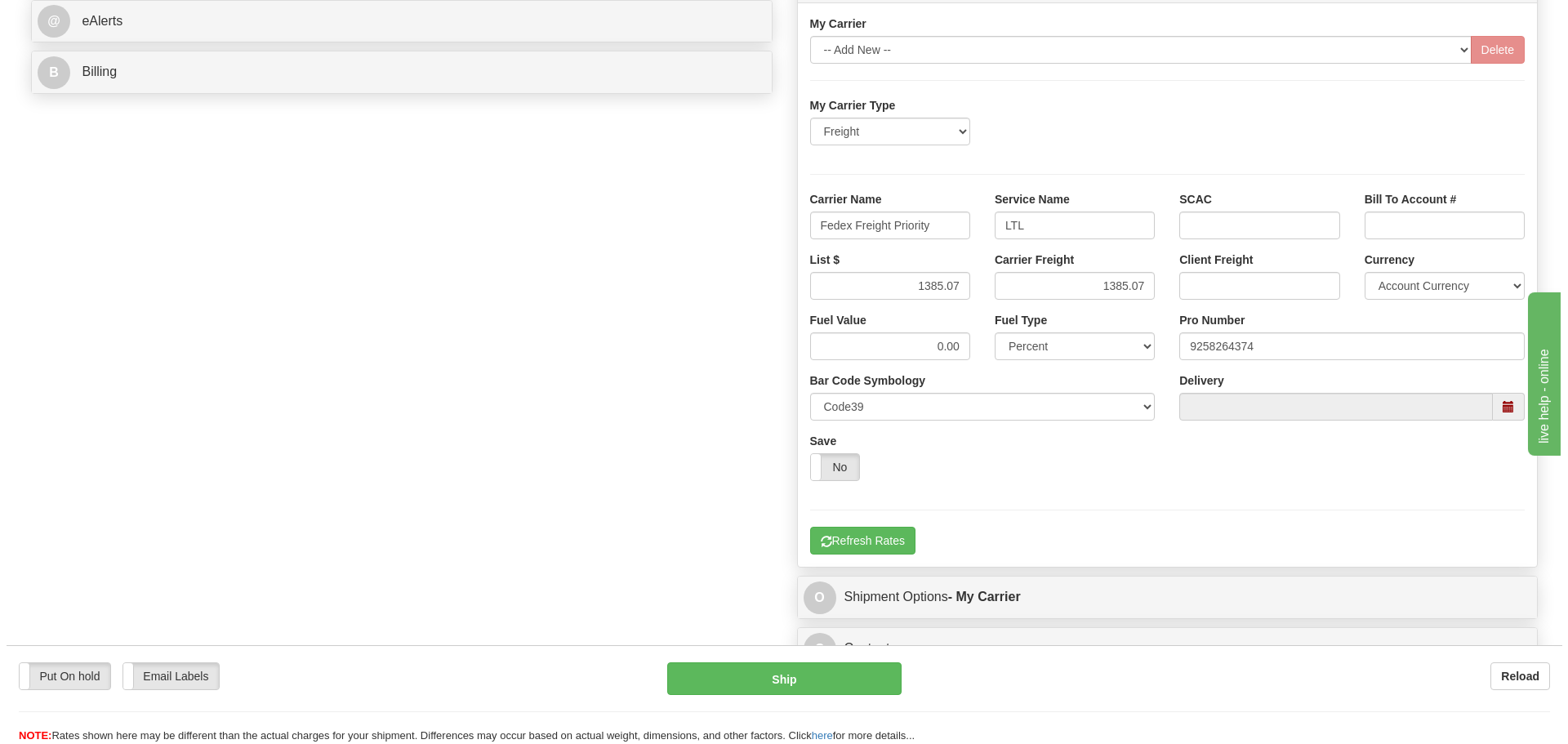
scroll to position [1115, 0]
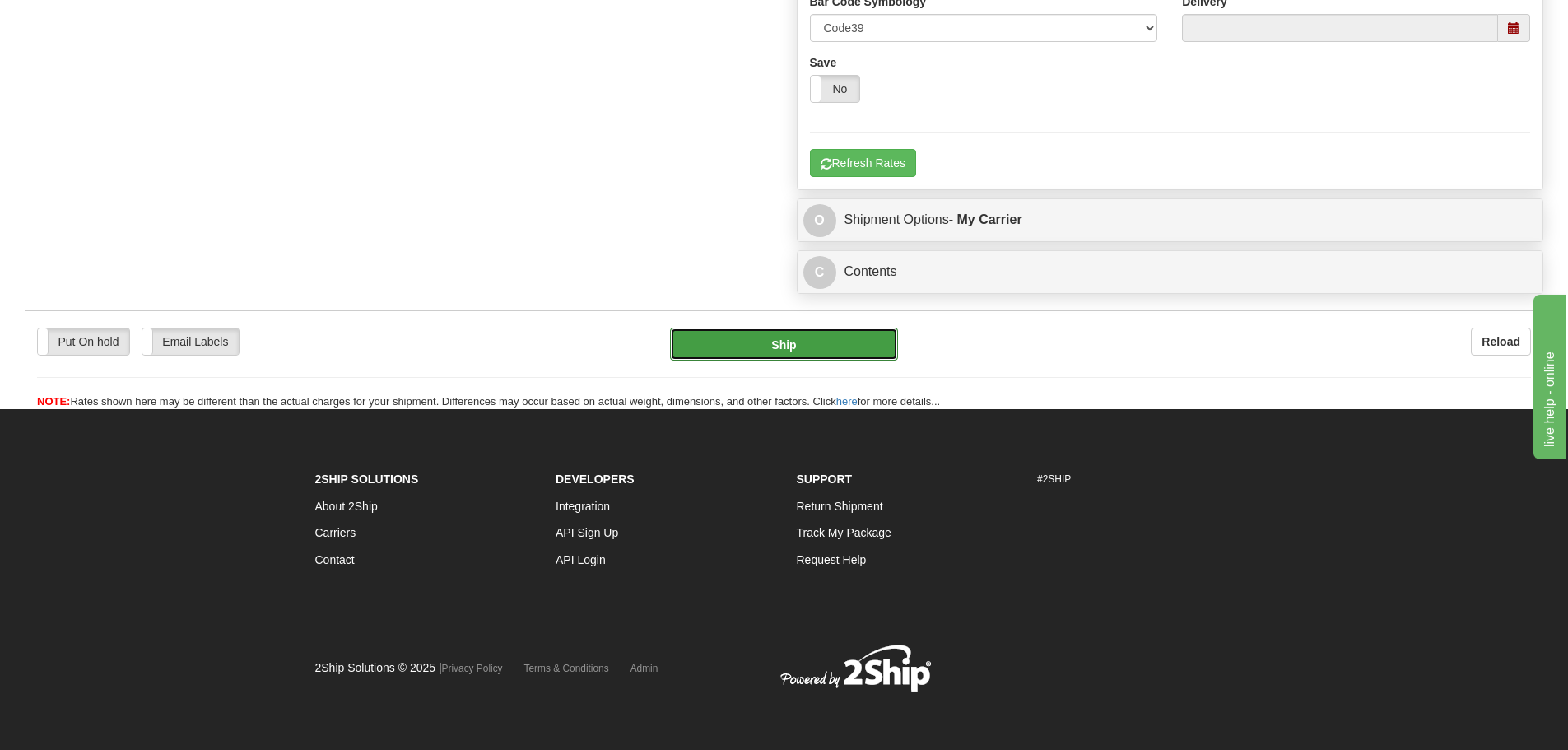
click at [781, 330] on button "Ship" at bounding box center [784, 344] width 228 height 33
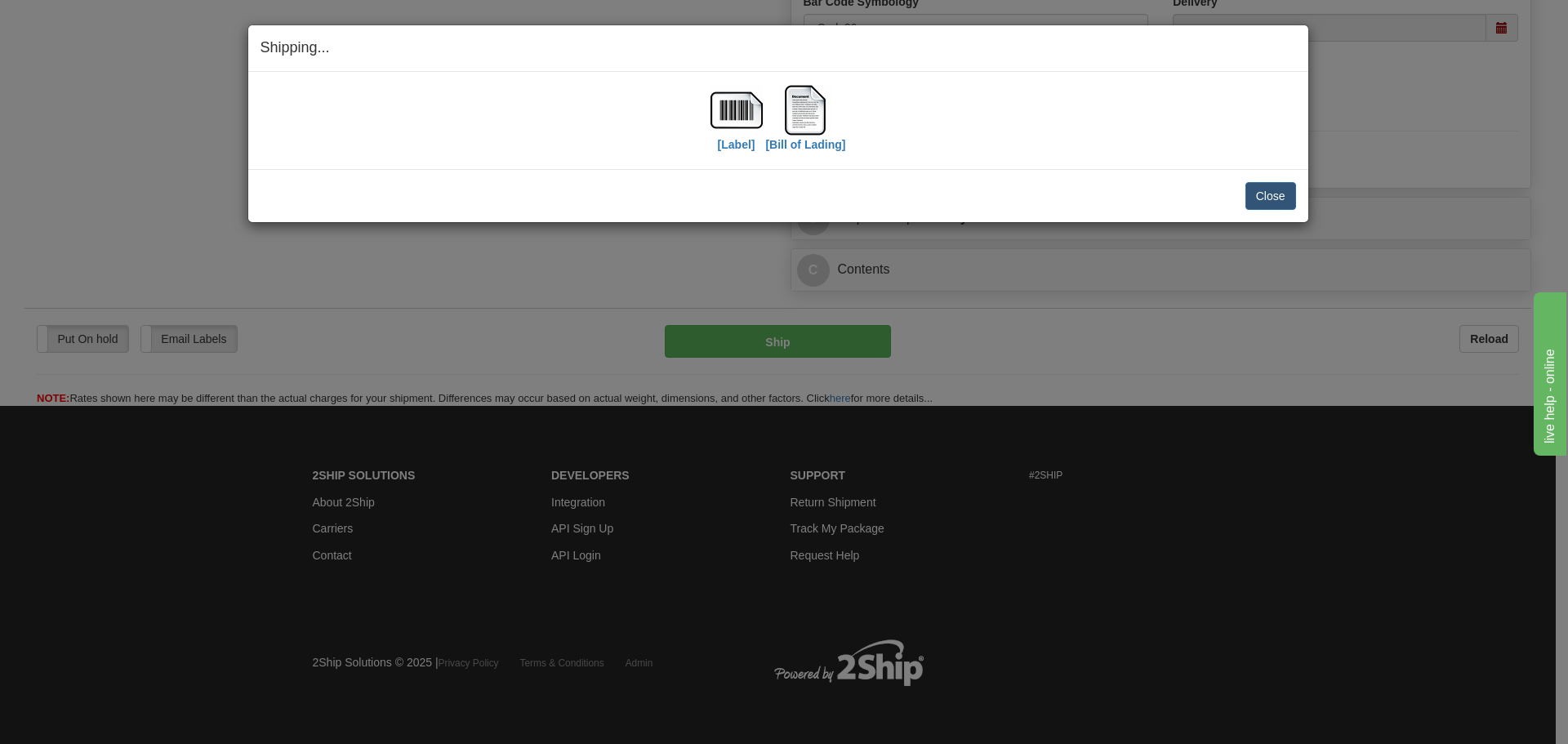
click at [706, 119] on div "[Label] [Bill of Lading]" at bounding box center [778, 120] width 1035 height 73
click at [732, 119] on img at bounding box center [737, 110] width 53 height 53
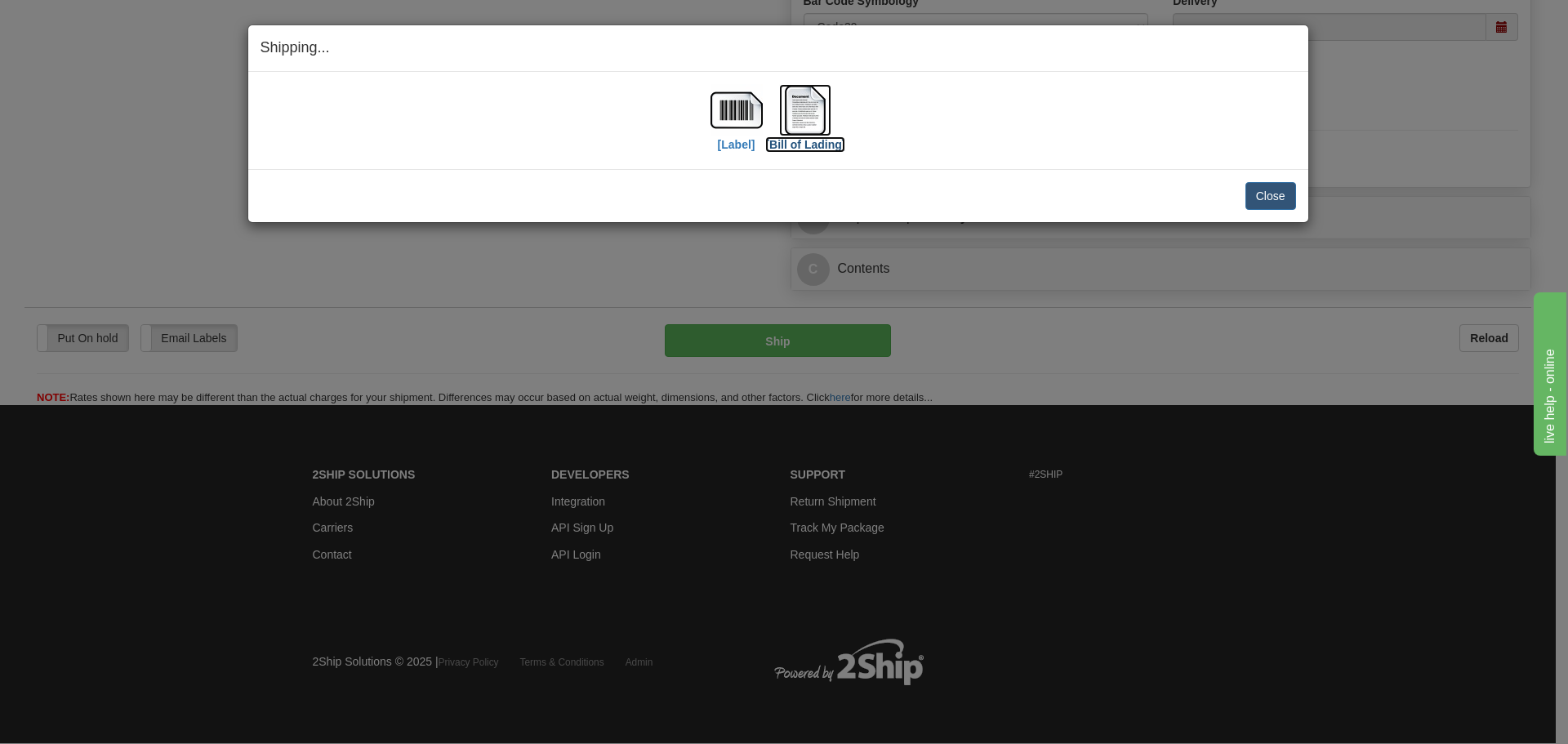
click at [797, 122] on img at bounding box center [805, 110] width 53 height 53
